Goal: Information Seeking & Learning: Learn about a topic

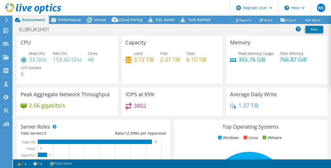
select select "USD"
click at [64, 19] on span "Performance" at bounding box center [69, 19] width 23 height 5
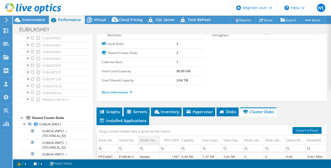
scroll to position [130, 0]
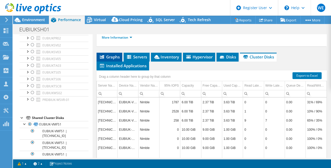
click at [111, 56] on span "Graphs" at bounding box center [109, 56] width 21 height 5
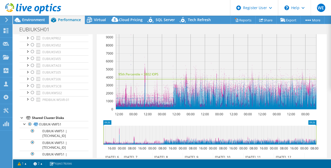
scroll to position [208, 0]
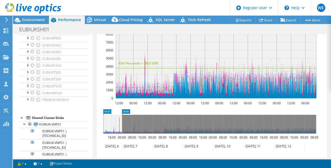
drag, startPoint x: 316, startPoint y: 120, endPoint x: 122, endPoint y: 131, distance: 194.6
click at [122, 131] on rect at bounding box center [122, 124] width 2 height 19
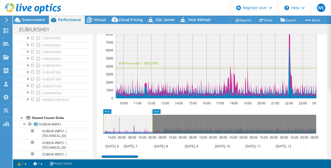
drag, startPoint x: 122, startPoint y: 122, endPoint x: 153, endPoint y: 129, distance: 31.5
click at [153, 129] on rect at bounding box center [153, 124] width 2 height 19
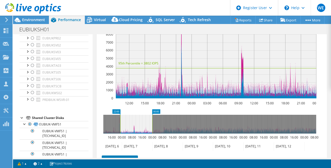
drag, startPoint x: 103, startPoint y: 121, endPoint x: 120, endPoint y: 125, distance: 17.4
click at [120, 125] on rect at bounding box center [120, 124] width 2 height 19
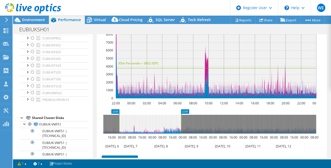
drag, startPoint x: 153, startPoint y: 125, endPoint x: 182, endPoint y: 128, distance: 29.1
click at [182, 128] on rect at bounding box center [181, 124] width 2 height 19
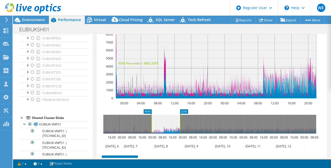
drag, startPoint x: 120, startPoint y: 123, endPoint x: 152, endPoint y: 126, distance: 32.5
click at [152, 126] on rect at bounding box center [151, 124] width 2 height 19
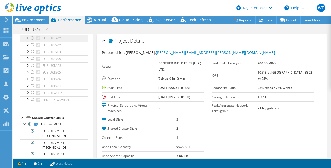
scroll to position [0, 0]
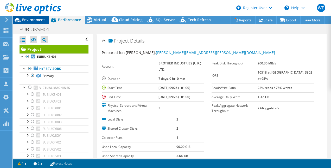
click at [31, 22] on span "Environment" at bounding box center [33, 19] width 23 height 5
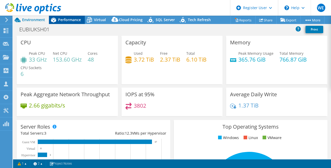
click at [64, 19] on span "Performance" at bounding box center [69, 19] width 23 height 5
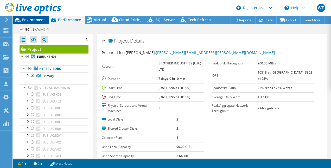
click at [34, 18] on span "Environment" at bounding box center [33, 19] width 23 height 5
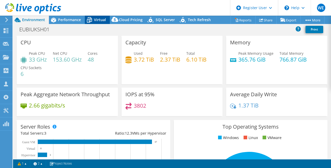
click at [95, 19] on span "Virtual" at bounding box center [100, 19] width 12 height 5
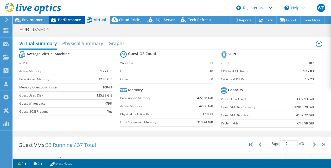
click at [72, 22] on span "Performance" at bounding box center [69, 19] width 23 height 5
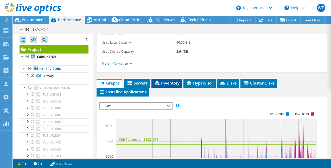
click at [169, 81] on span "Inventory" at bounding box center [167, 82] width 26 height 5
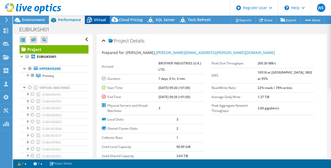
click at [103, 21] on span "Virtual" at bounding box center [100, 19] width 12 height 5
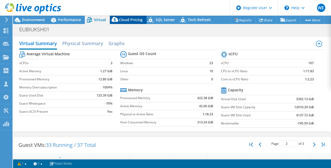
click at [130, 18] on span "Cloud Pricing" at bounding box center [131, 19] width 24 height 5
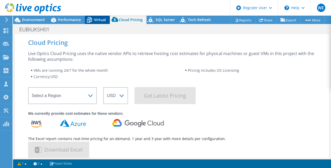
click at [96, 17] on span "Virtual" at bounding box center [100, 19] width 12 height 5
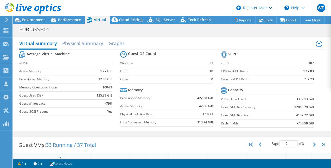
scroll to position [78, 0]
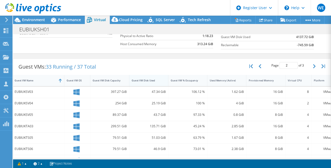
click at [161, 80] on div "Guest VM Disk Used" at bounding box center [145, 80] width 33 height 8
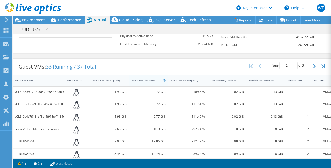
click at [161, 80] on div "Guest VM Disk Used" at bounding box center [145, 80] width 33 height 8
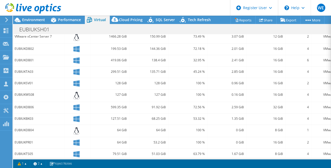
scroll to position [104, 0]
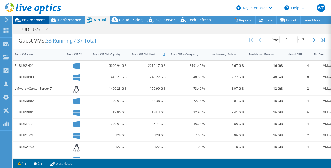
click at [30, 21] on span "Environment" at bounding box center [33, 19] width 23 height 5
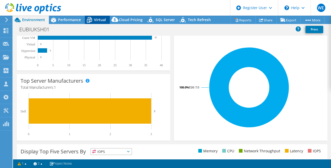
click at [95, 19] on span "Virtual" at bounding box center [100, 19] width 12 height 5
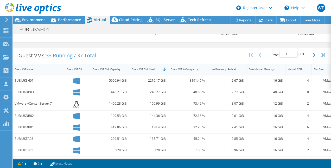
scroll to position [84, 0]
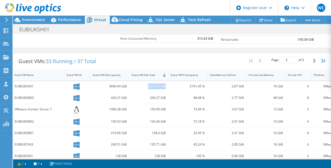
drag, startPoint x: 168, startPoint y: 85, endPoint x: 142, endPoint y: 86, distance: 25.8
click at [142, 86] on div "2210.17 GiB" at bounding box center [148, 86] width 39 height 11
click at [214, 55] on div "Guest VMs: 33 Running / 37 Total Page 2 of 3 5 rows 10 rows 20 rows 25 rows 50 …" at bounding box center [172, 61] width 318 height 16
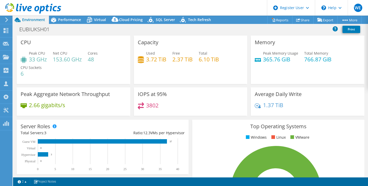
select select "USD"
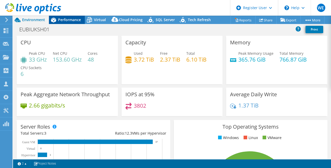
click at [63, 21] on span "Performance" at bounding box center [69, 19] width 23 height 5
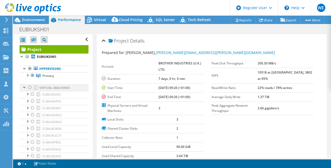
click at [30, 86] on div at bounding box center [29, 87] width 5 height 6
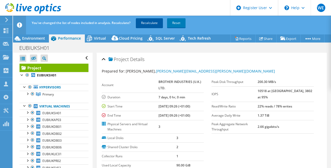
click at [147, 22] on link "Recalculate" at bounding box center [149, 22] width 27 height 9
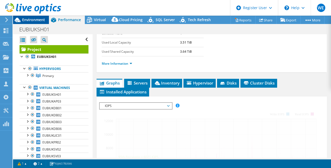
click at [32, 18] on span "Environment" at bounding box center [33, 19] width 23 height 5
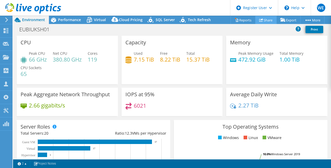
click at [264, 19] on link "Share" at bounding box center [265, 20] width 21 height 8
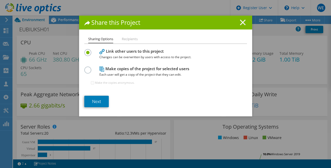
click at [240, 22] on icon at bounding box center [243, 23] width 6 height 6
